Goal: Task Accomplishment & Management: Use online tool/utility

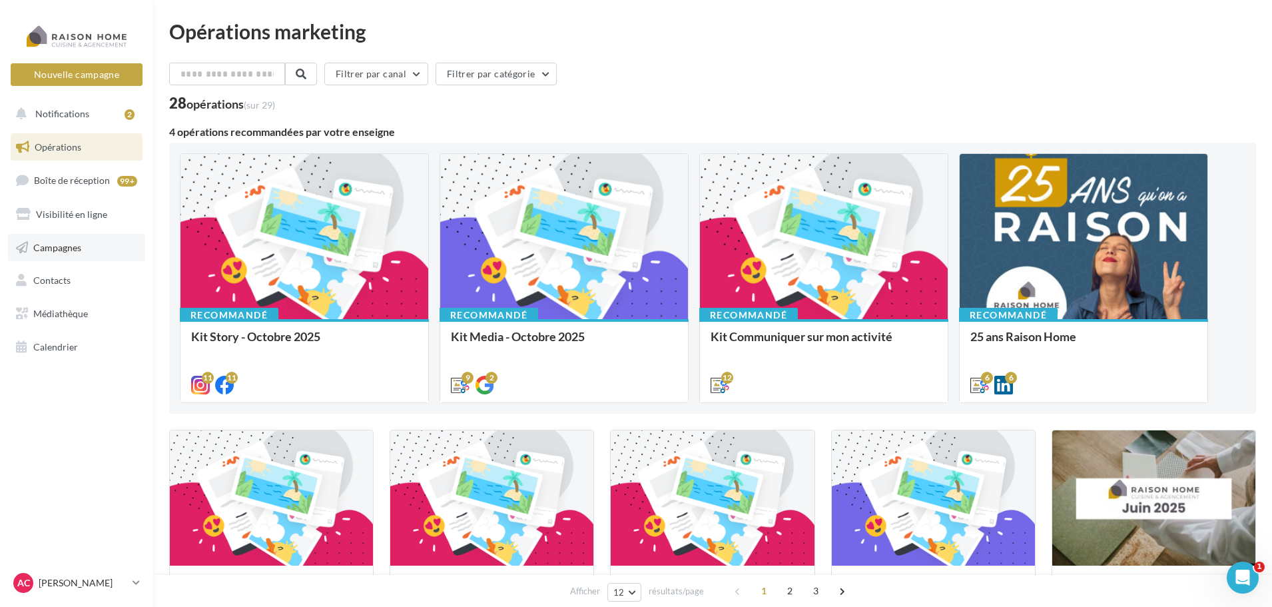
click at [89, 245] on link "Campagnes" at bounding box center [76, 248] width 137 height 28
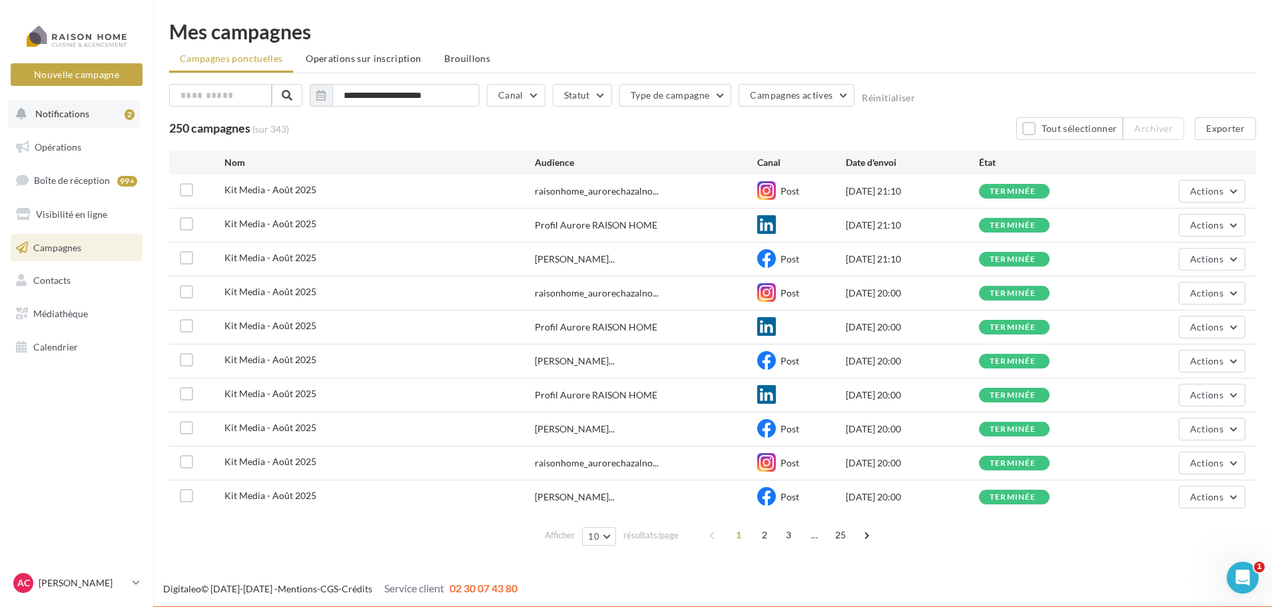
click at [101, 121] on button "Notifications 2" at bounding box center [74, 114] width 132 height 28
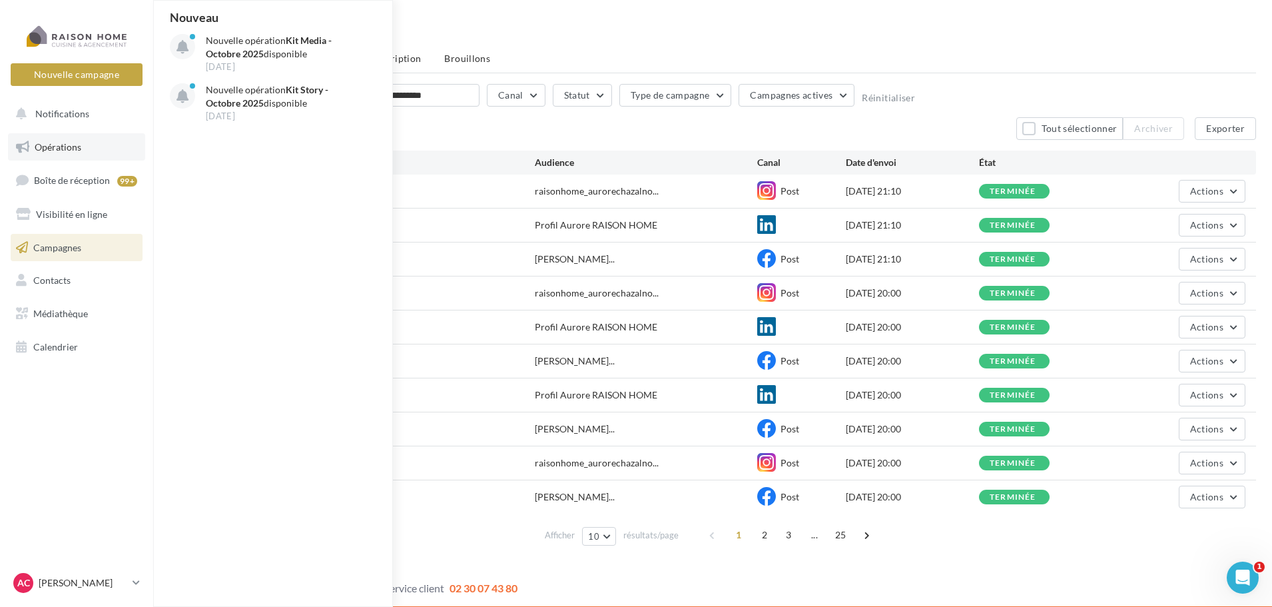
click at [84, 137] on link "Opérations" at bounding box center [76, 147] width 137 height 28
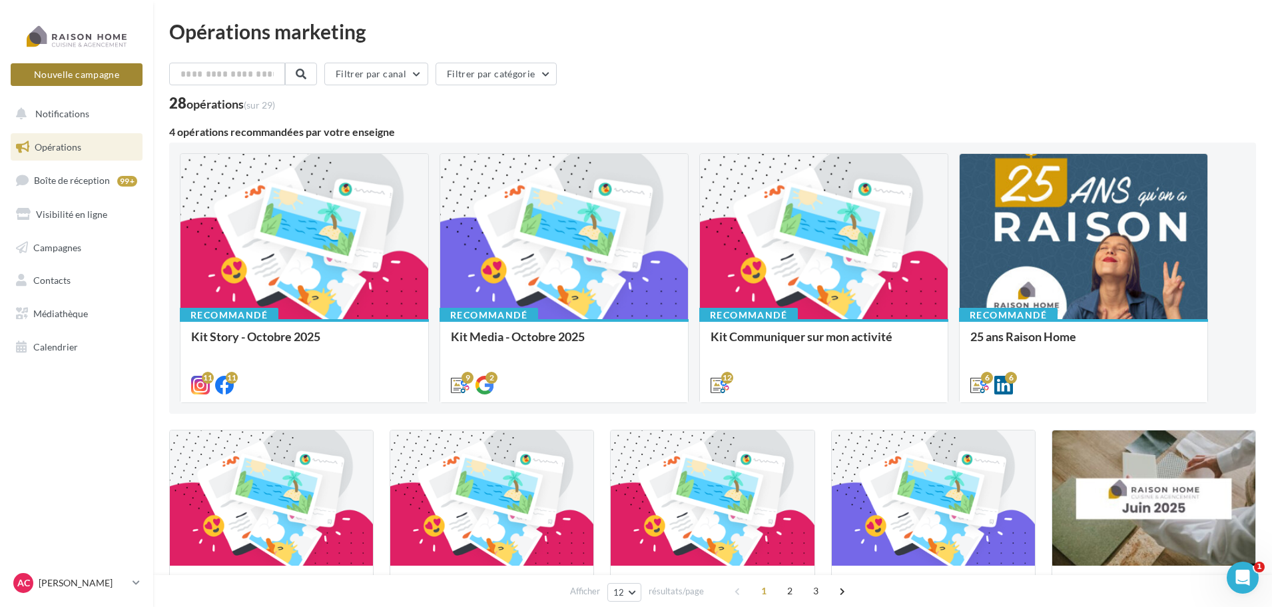
click at [53, 71] on button "Nouvelle campagne" at bounding box center [77, 74] width 132 height 23
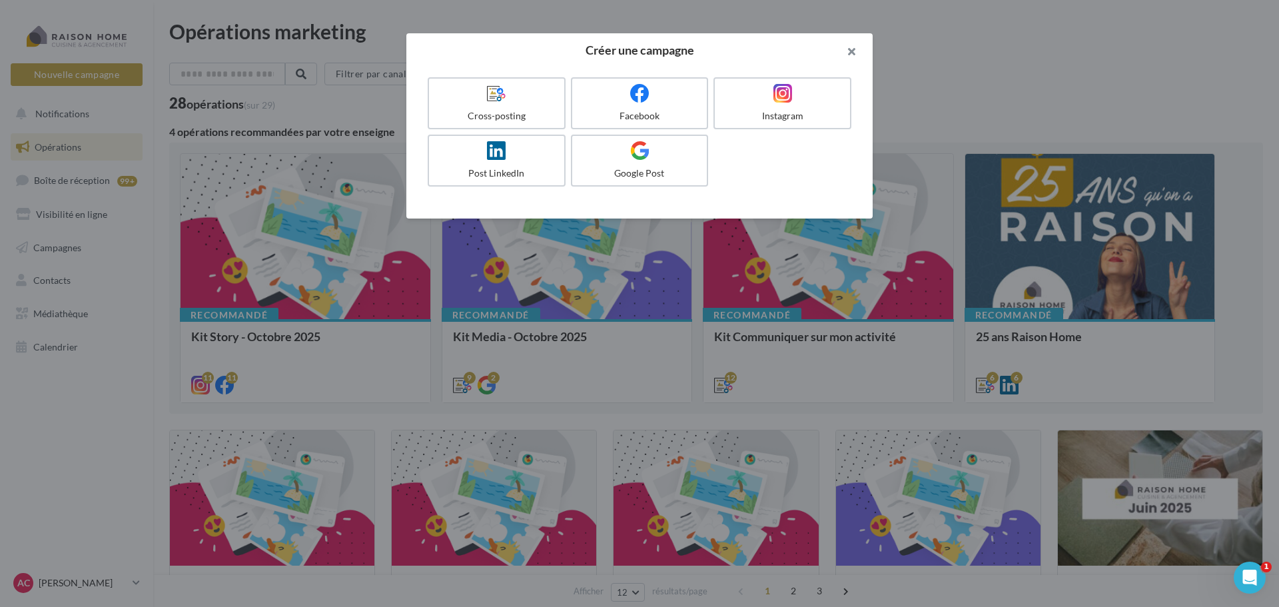
click at [853, 54] on button "button" at bounding box center [845, 53] width 53 height 40
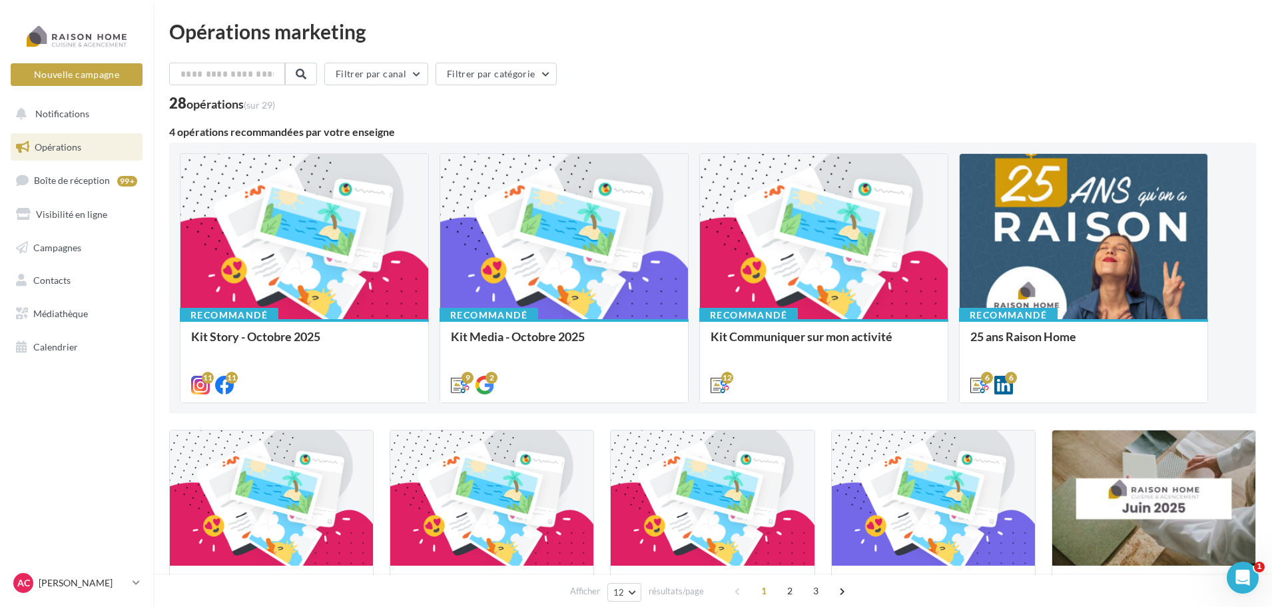
click at [695, 76] on div "Filtrer par canal Filtrer par catégorie" at bounding box center [712, 77] width 1087 height 28
